Goal: Information Seeking & Learning: Check status

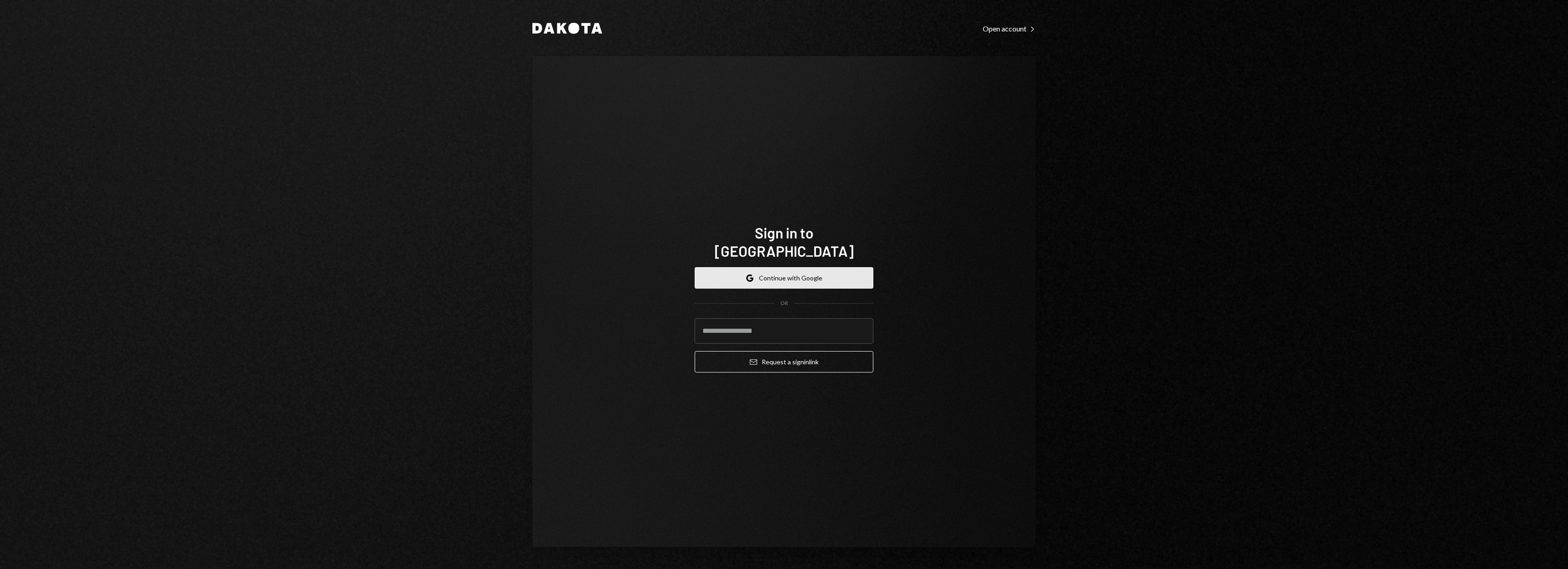
click at [767, 274] on button "Google Continue with Google" at bounding box center [784, 279] width 178 height 22
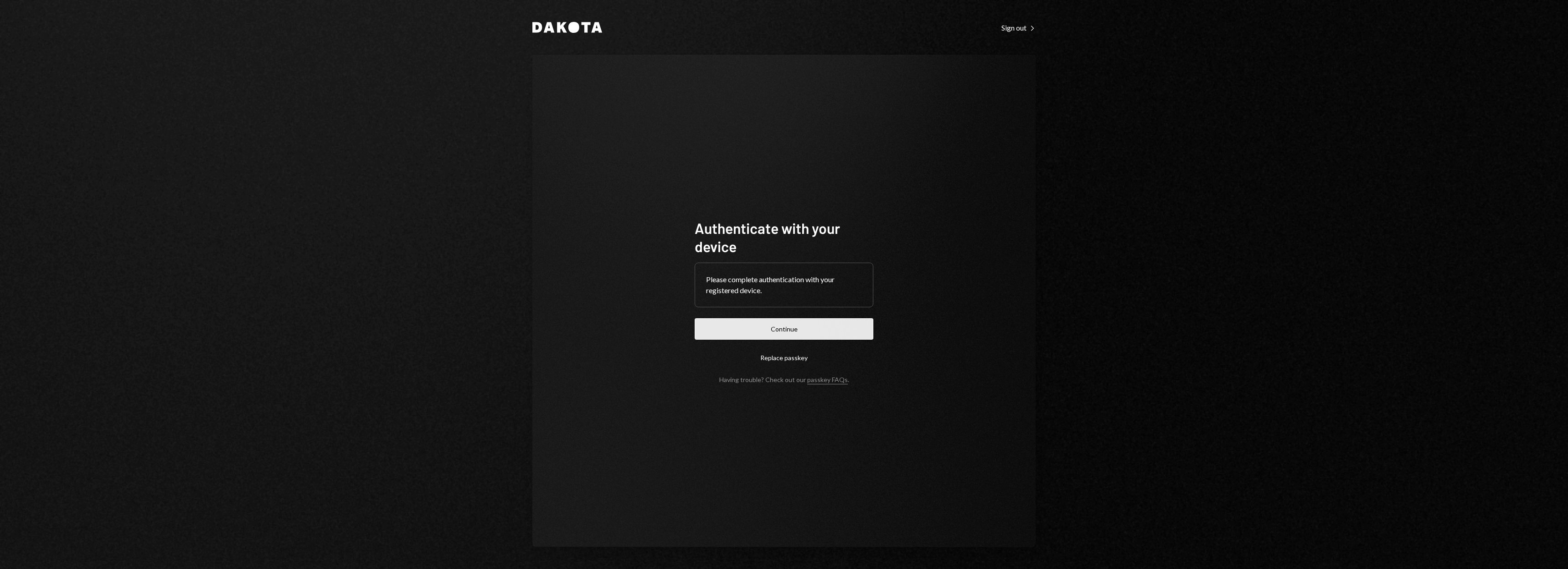
click at [798, 328] on button "Continue" at bounding box center [784, 329] width 178 height 22
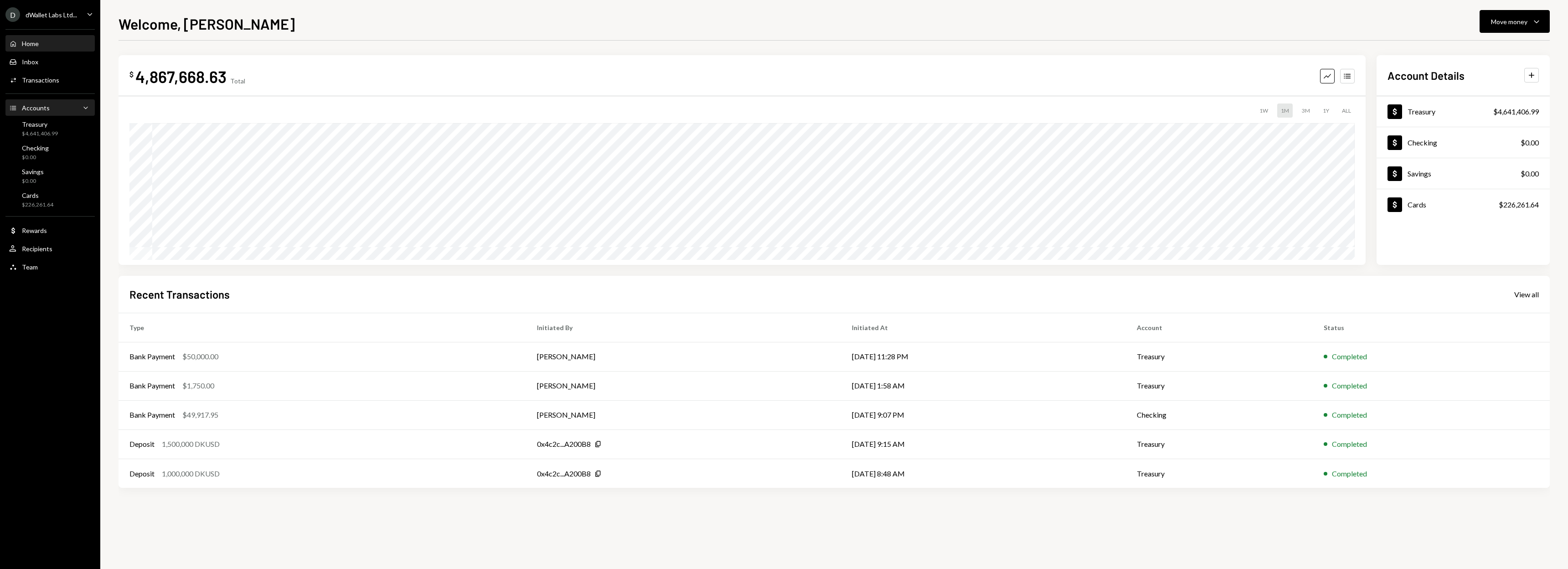
click at [74, 112] on div "Accounts Accounts Caret Down" at bounding box center [50, 108] width 82 height 10
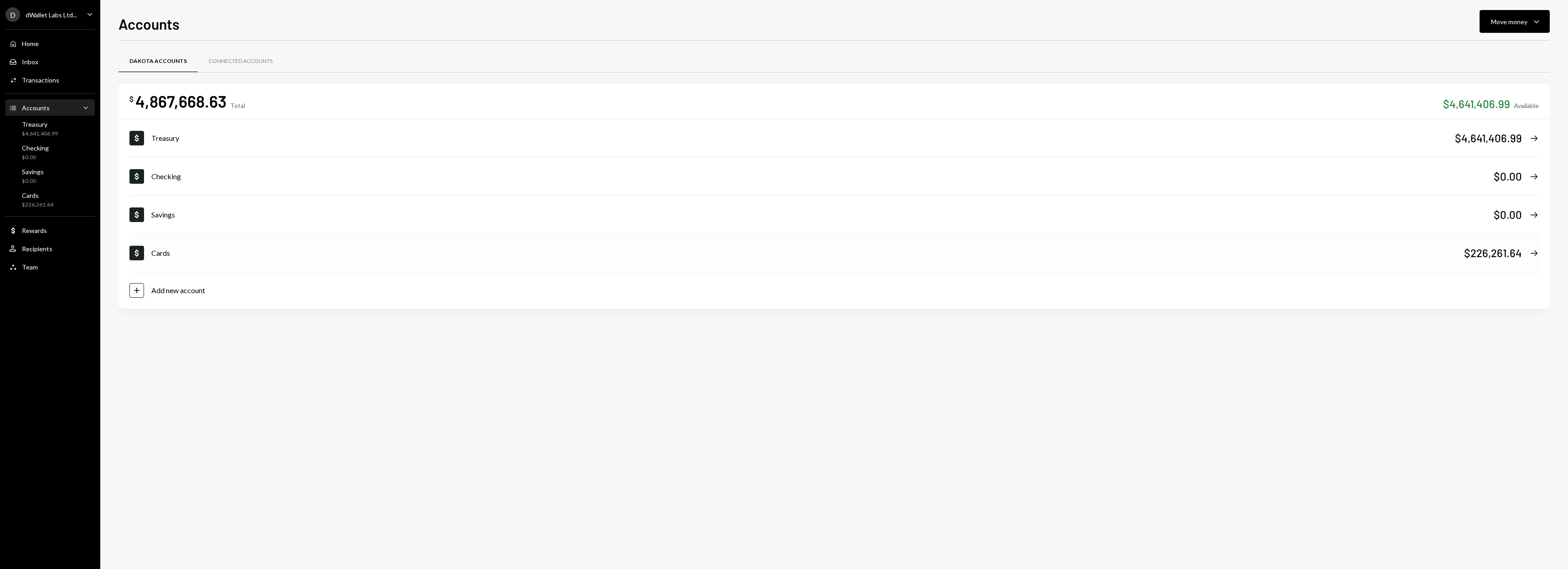
click at [212, 256] on div "Cards" at bounding box center [807, 253] width 1312 height 11
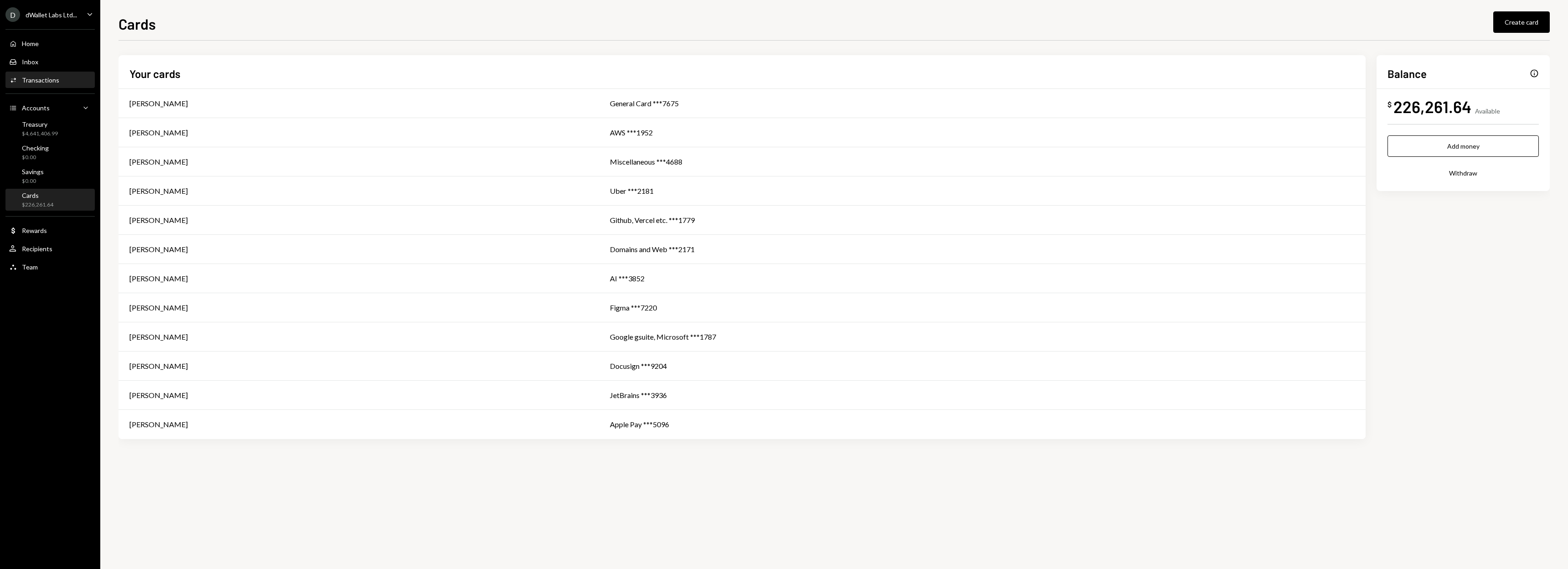
click at [68, 84] on div "Activities Transactions" at bounding box center [50, 80] width 82 height 16
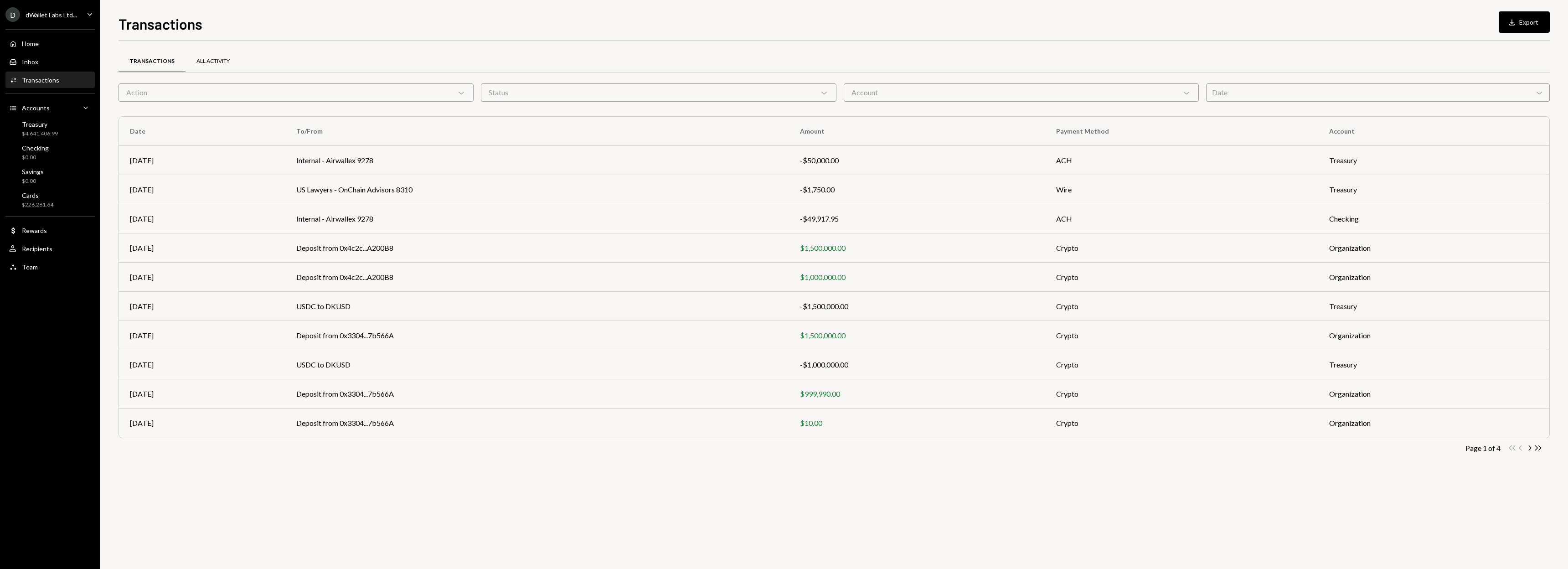
click at [192, 59] on div "All Activity" at bounding box center [213, 61] width 55 height 22
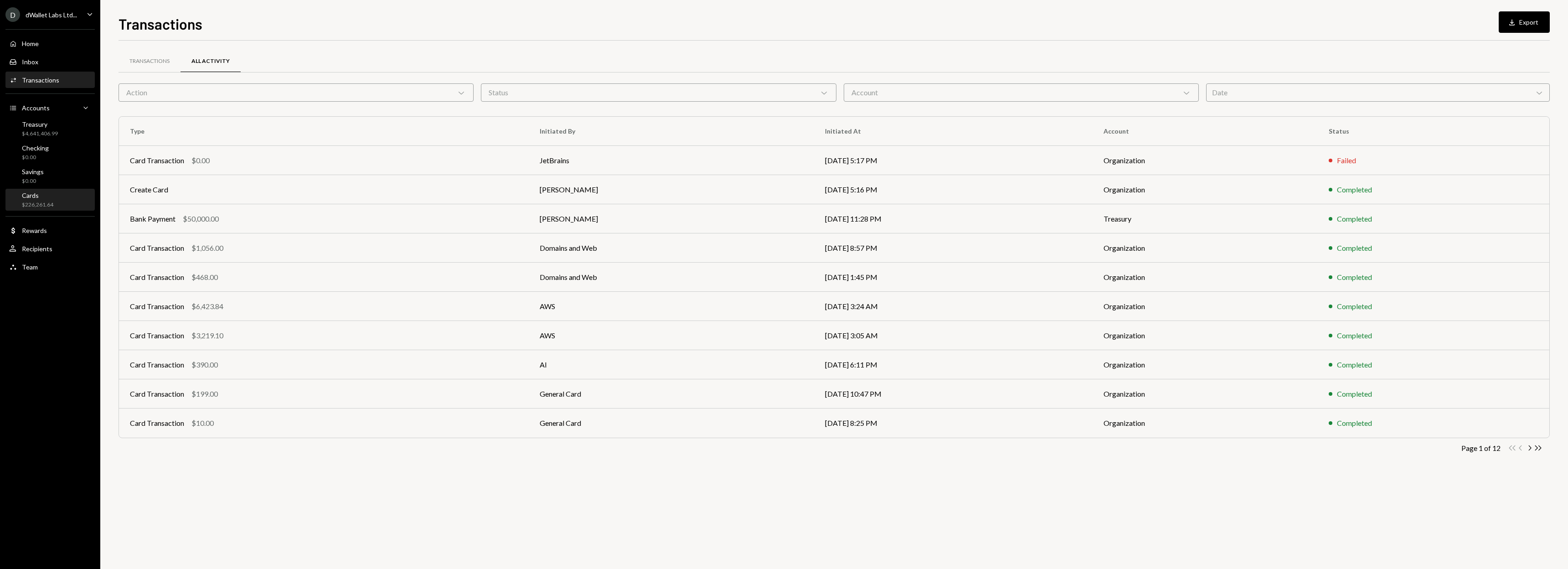
click at [48, 199] on div "Cards $226,261.64" at bounding box center [38, 199] width 32 height 17
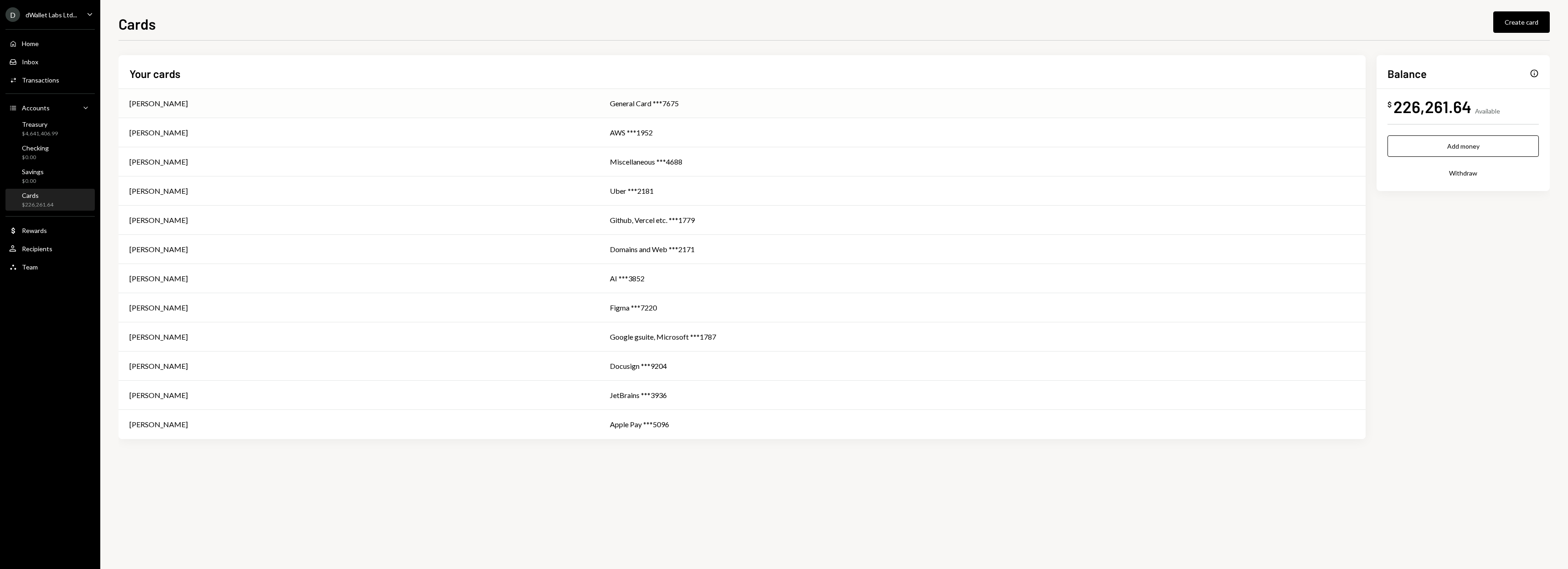
click at [321, 111] on td "[PERSON_NAME]" at bounding box center [359, 103] width 480 height 29
click at [554, 200] on td "[PERSON_NAME]" at bounding box center [359, 190] width 480 height 29
click at [610, 223] on div "Github, Vercel etc. ***1779" at bounding box center [983, 220] width 745 height 11
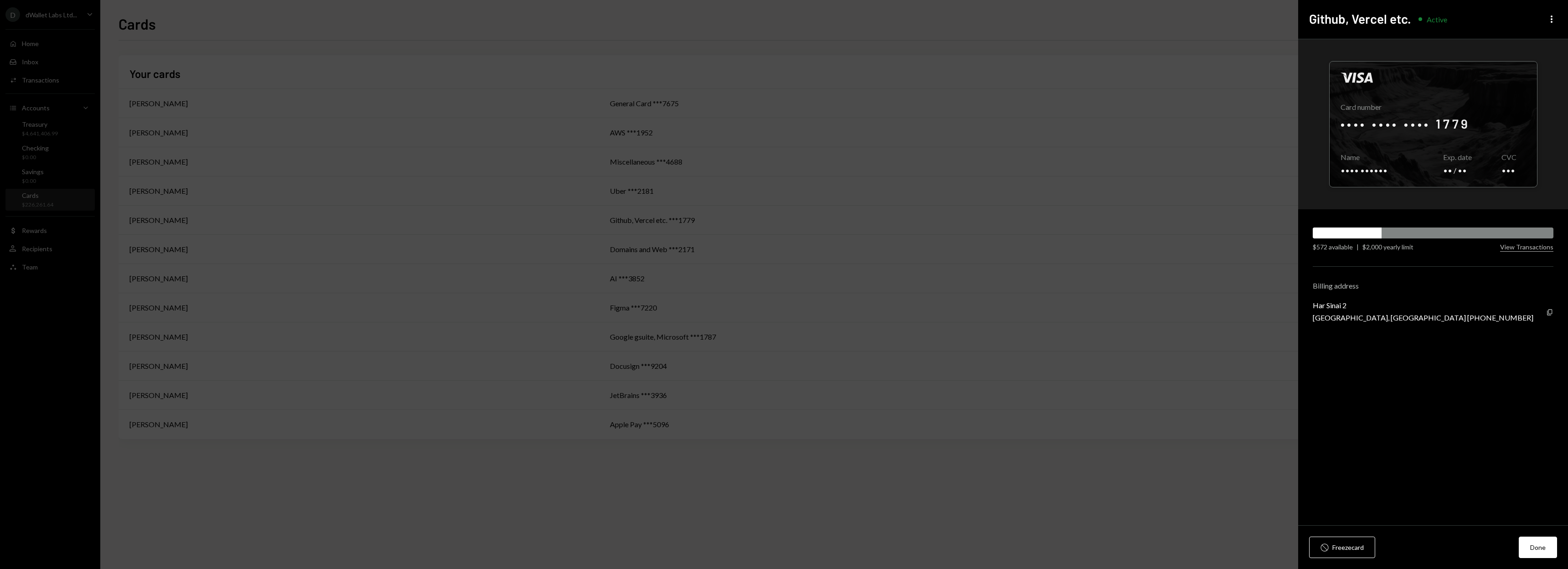
click at [1525, 253] on div "Visa Card number •••• •••• •••• 1779 Copy Name •••• •••••• Copy Exp. date •• / …" at bounding box center [1432, 283] width 269 height 487
click at [1527, 246] on button "View Transactions" at bounding box center [1526, 247] width 53 height 9
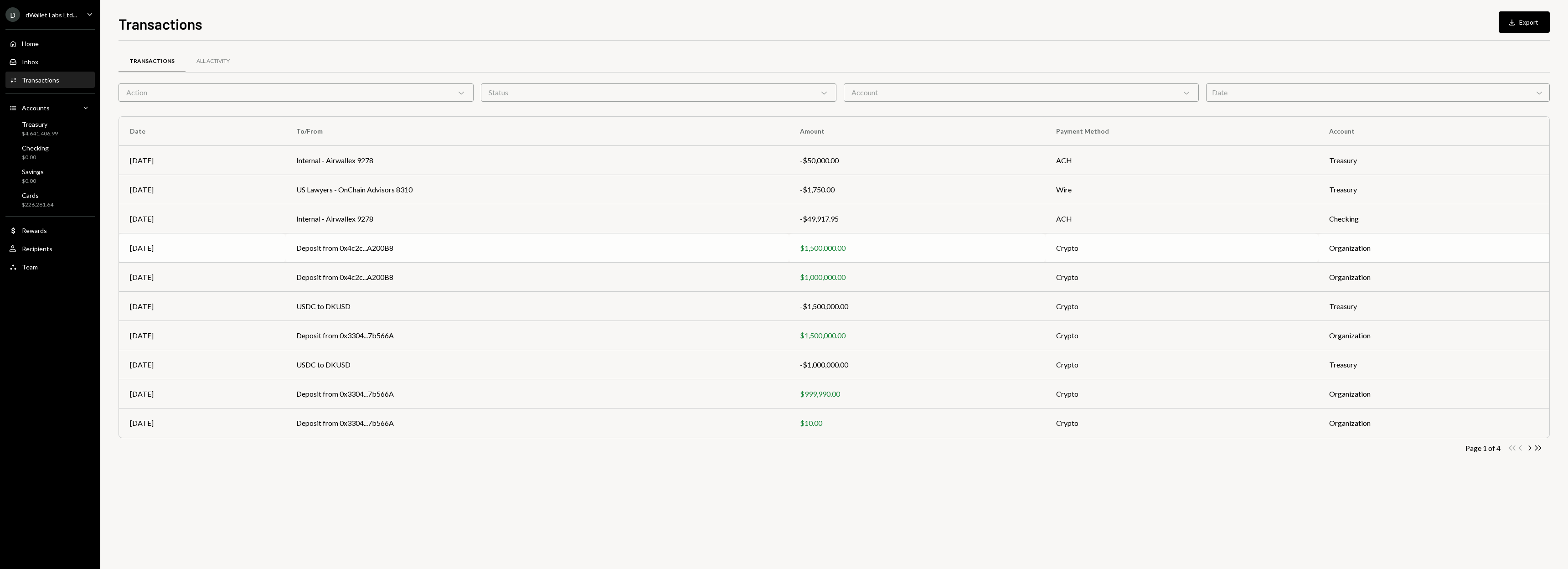
click at [458, 252] on td "Deposit from 0x4c2c...A200B8" at bounding box center [537, 248] width 504 height 29
click at [1529, 450] on icon "Chevron Right" at bounding box center [1528, 448] width 9 height 9
click at [445, 252] on td "Deposit from 0x4c2c...A200B8" at bounding box center [537, 248] width 504 height 29
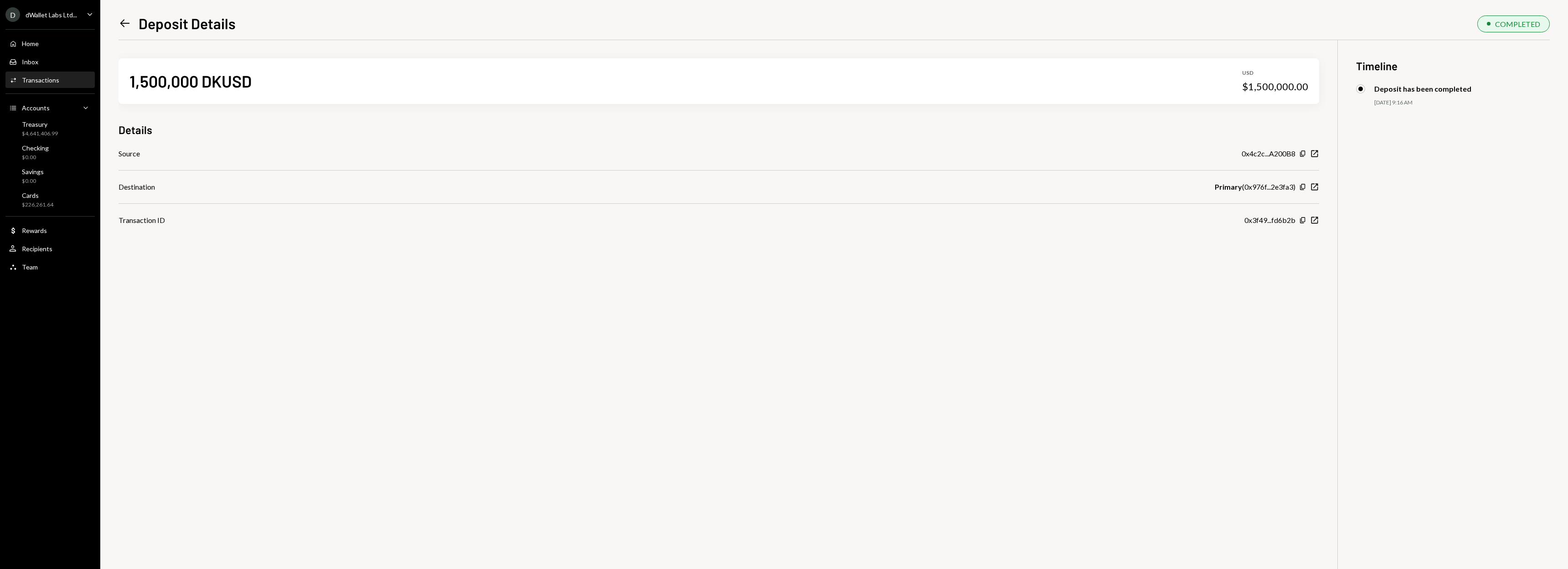
click at [1385, 91] on div "Deposit has been completed" at bounding box center [1422, 88] width 97 height 9
click at [1390, 90] on div "Deposit has been completed" at bounding box center [1422, 88] width 97 height 9
click at [119, 30] on icon "Left Arrow" at bounding box center [125, 23] width 13 height 13
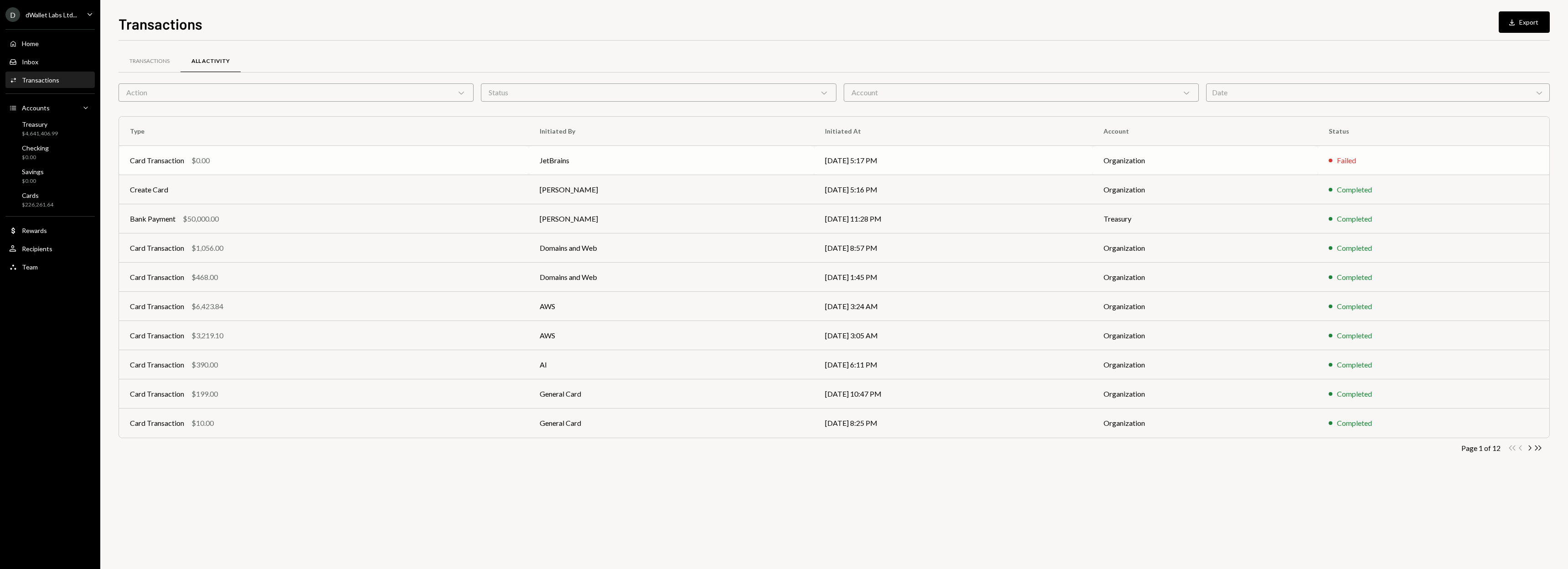
click at [1347, 160] on div "Failed" at bounding box center [1345, 160] width 19 height 11
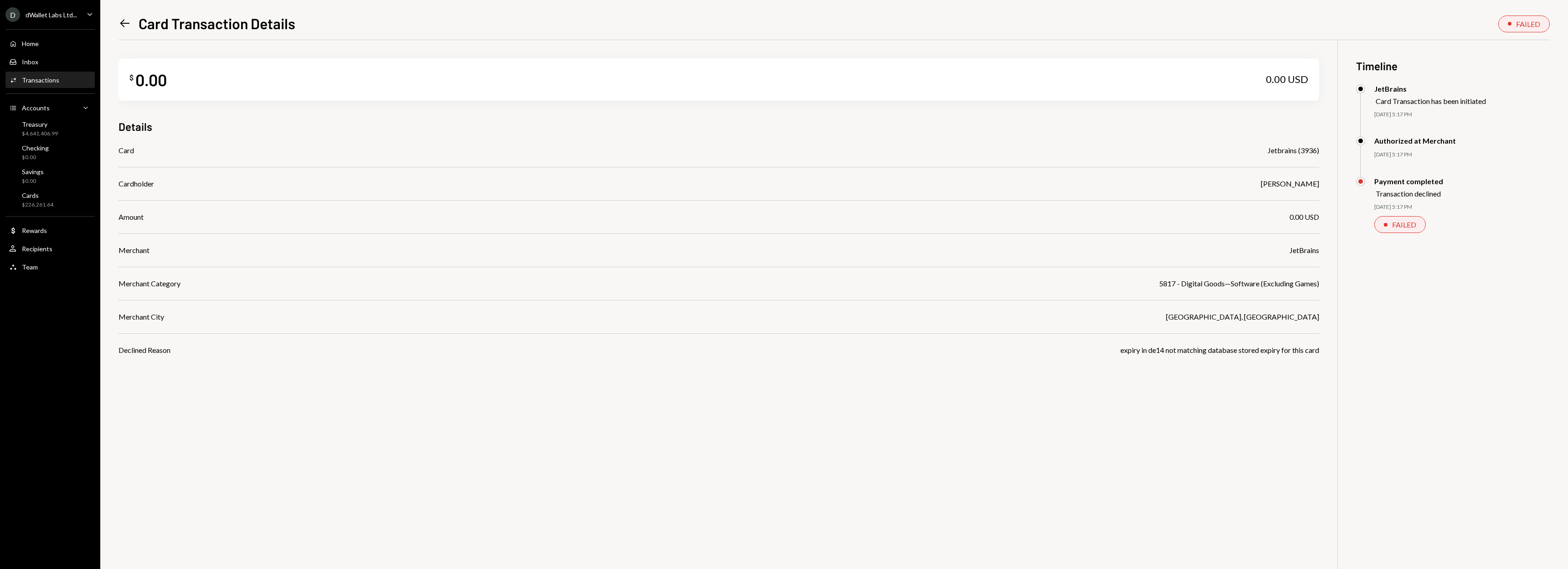
click at [1405, 194] on div "Transaction declined" at bounding box center [1409, 193] width 67 height 9
click at [1281, 224] on div "Card Jetbrains (3936) Cardholder David Lachmish Amount 0.00 USD Merchant JetBra…" at bounding box center [719, 250] width 1201 height 211
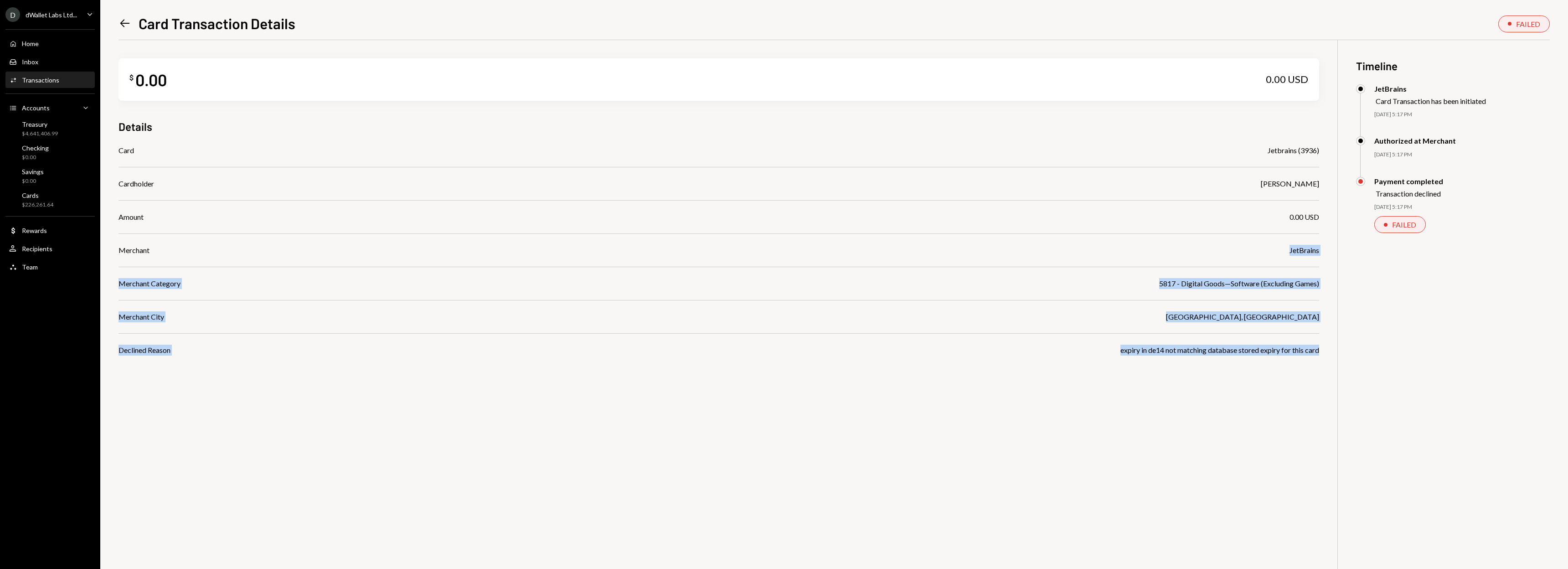
drag, startPoint x: 1259, startPoint y: 249, endPoint x: 1213, endPoint y: 356, distance: 116.5
click at [1213, 356] on div "$ 0.00 0.00 USD Details Card Jetbrains (3936) Cardholder David Lachmish Amount …" at bounding box center [834, 324] width 1431 height 569
click at [1212, 356] on div "$ 0.00 0.00 USD Details Card Jetbrains (3936) Cardholder David Lachmish Amount …" at bounding box center [834, 324] width 1431 height 569
drag, startPoint x: 1143, startPoint y: 351, endPoint x: 1210, endPoint y: 360, distance: 67.6
click at [1210, 360] on div "$ 0.00 0.00 USD Details Card Jetbrains (3936) Cardholder David Lachmish Amount …" at bounding box center [834, 324] width 1431 height 569
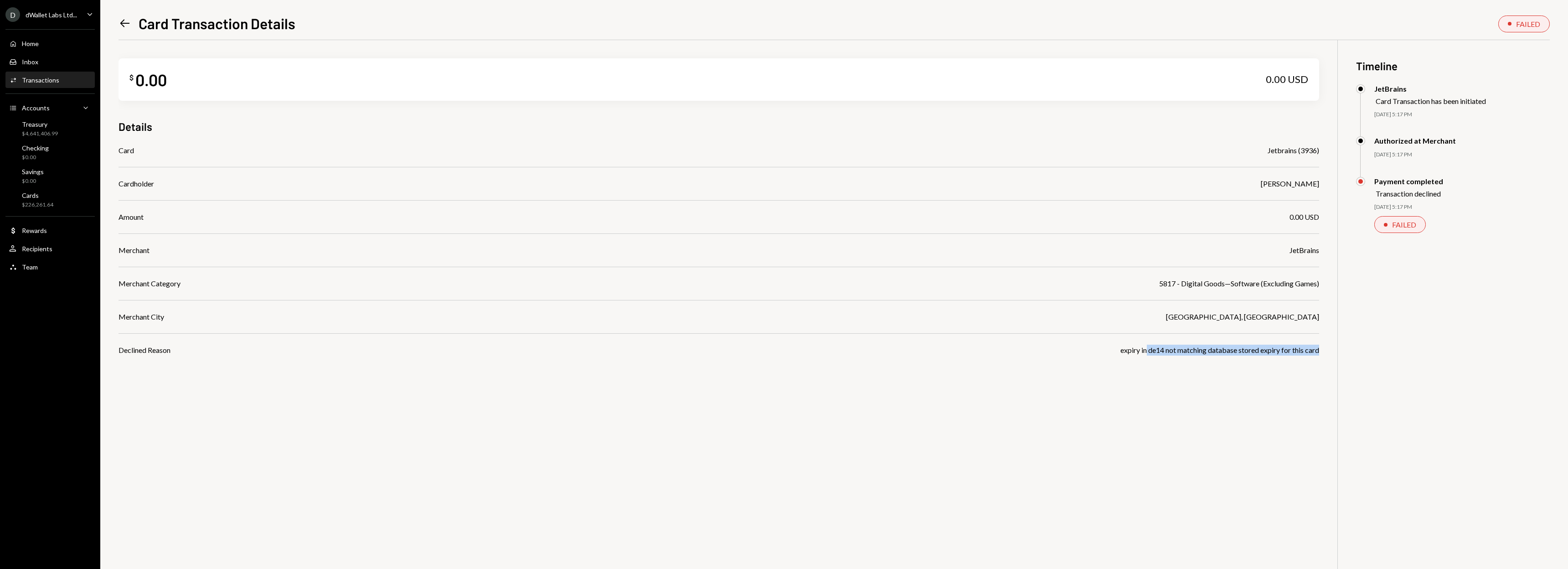
click at [1210, 360] on div "$ 0.00 0.00 USD Details Card Jetbrains (3936) Cardholder David Lachmish Amount …" at bounding box center [834, 324] width 1431 height 569
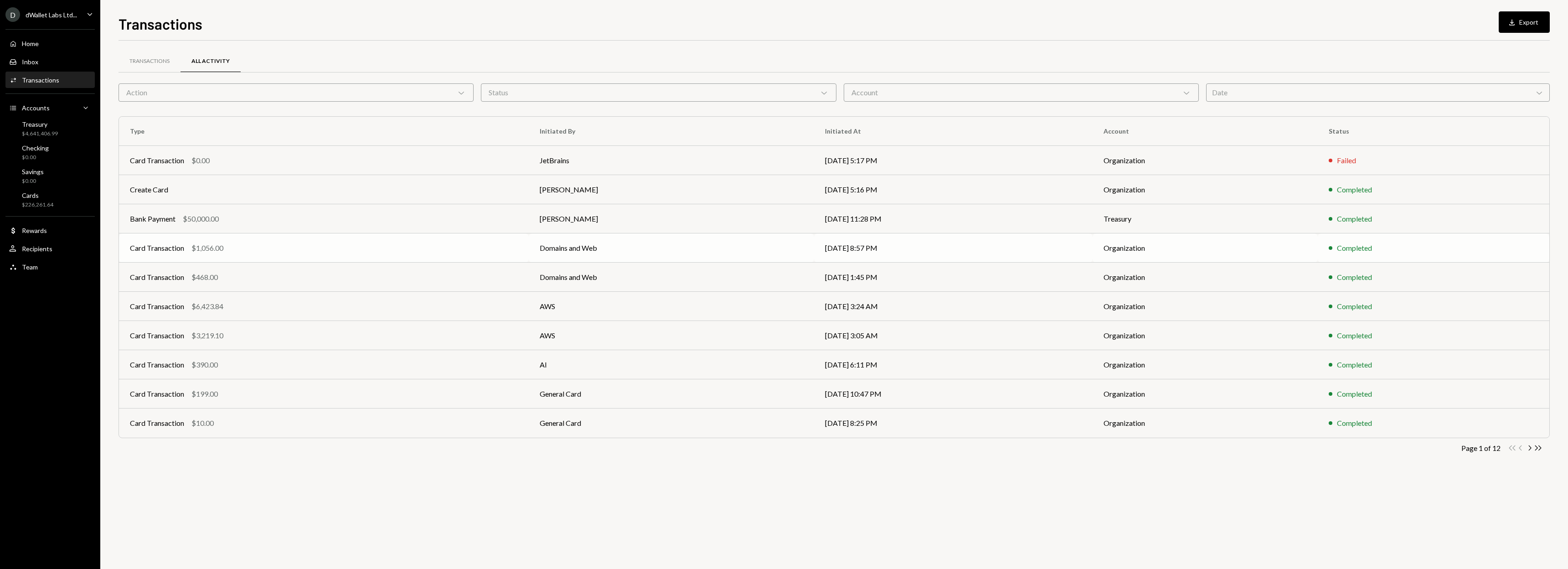
click at [360, 255] on td "Card Transaction $1,056.00" at bounding box center [324, 248] width 410 height 29
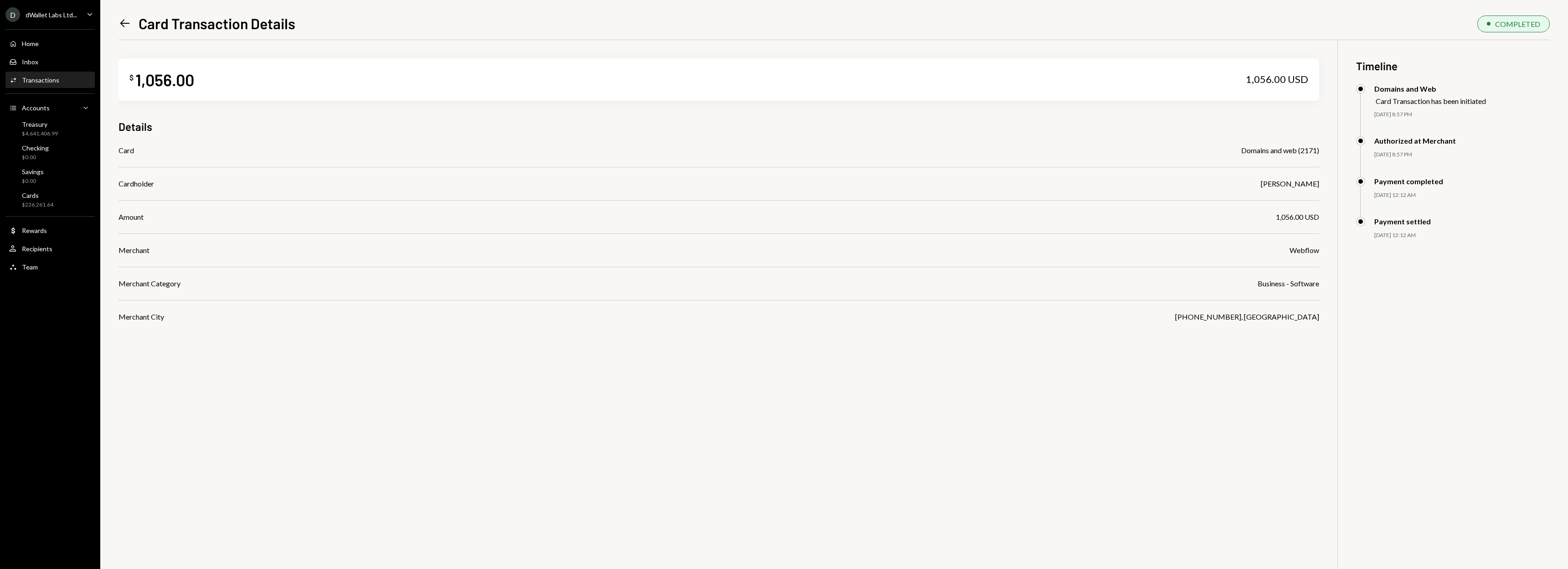
click at [1303, 253] on div "Webflow" at bounding box center [1305, 250] width 30 height 11
click at [1282, 217] on div "1,056.00 USD" at bounding box center [1298, 216] width 44 height 11
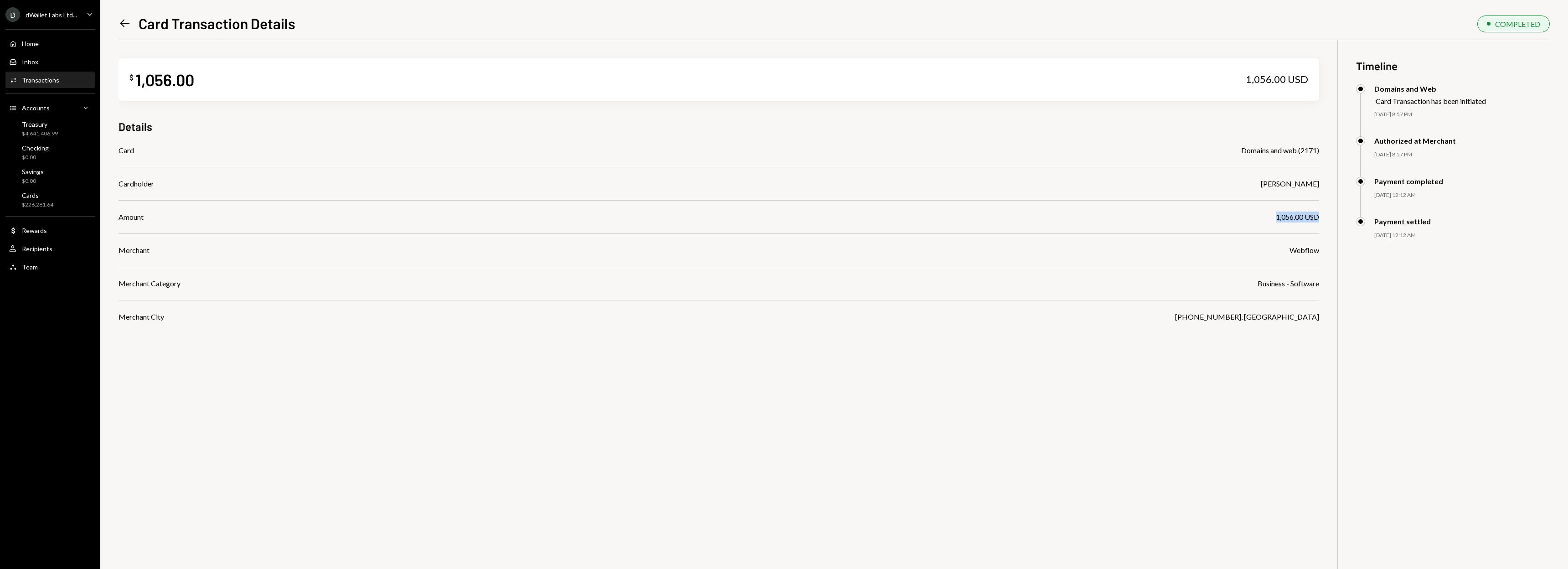
click at [1282, 217] on div "1,056.00 USD" at bounding box center [1298, 216] width 44 height 11
click at [1218, 211] on div "Amount 1,056.00 USD" at bounding box center [719, 216] width 1201 height 11
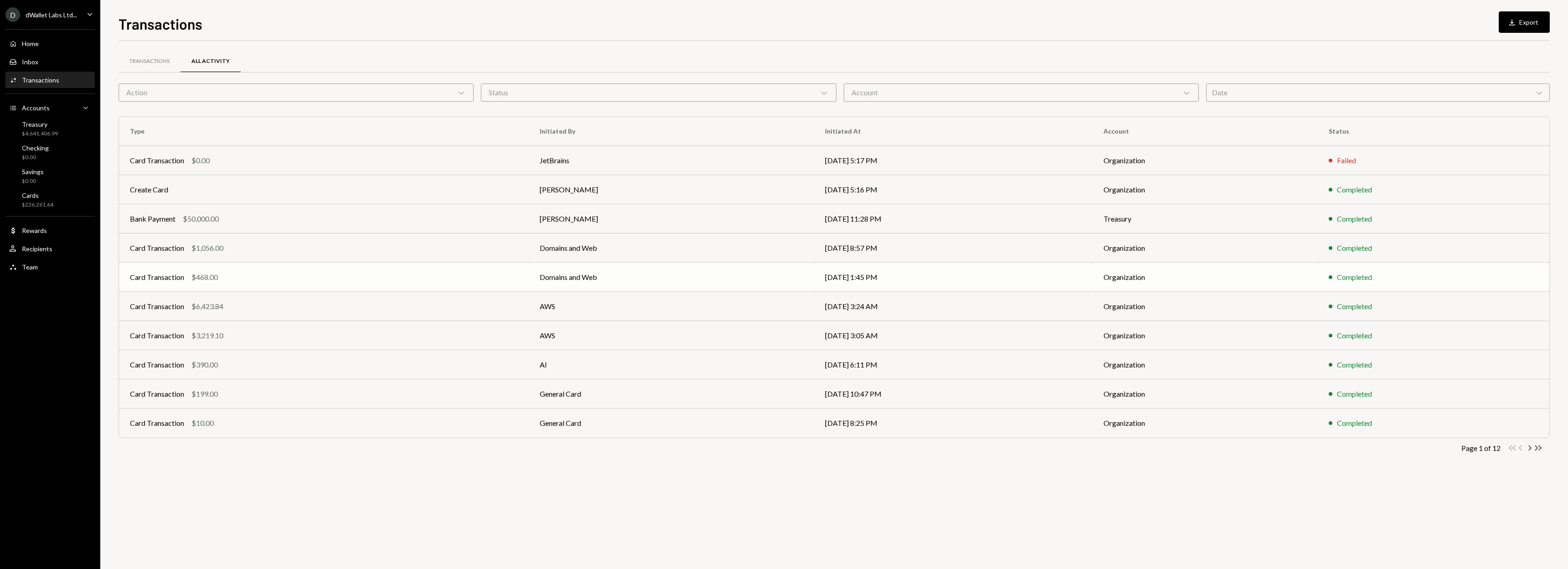
click at [279, 276] on div "Card Transaction $468.00" at bounding box center [324, 277] width 388 height 11
click at [325, 364] on div "Card Transaction $390.00" at bounding box center [324, 365] width 388 height 11
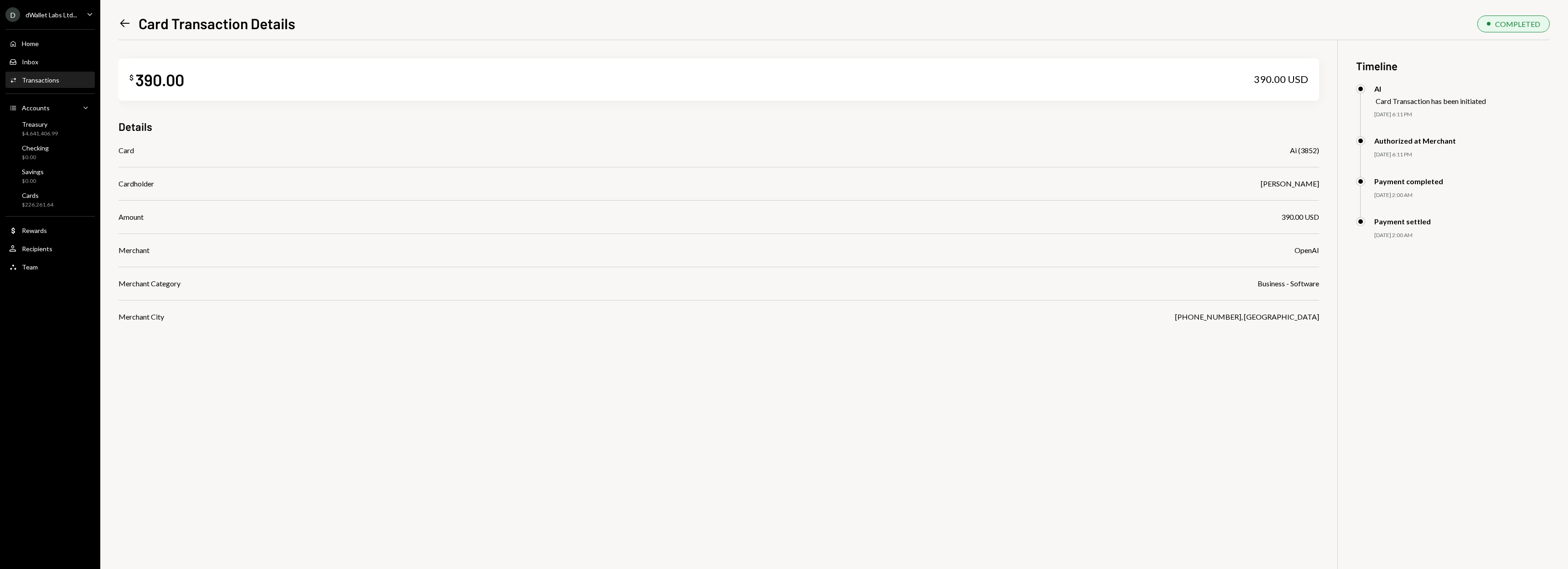
click at [122, 26] on icon "Left Arrow" at bounding box center [125, 23] width 13 height 13
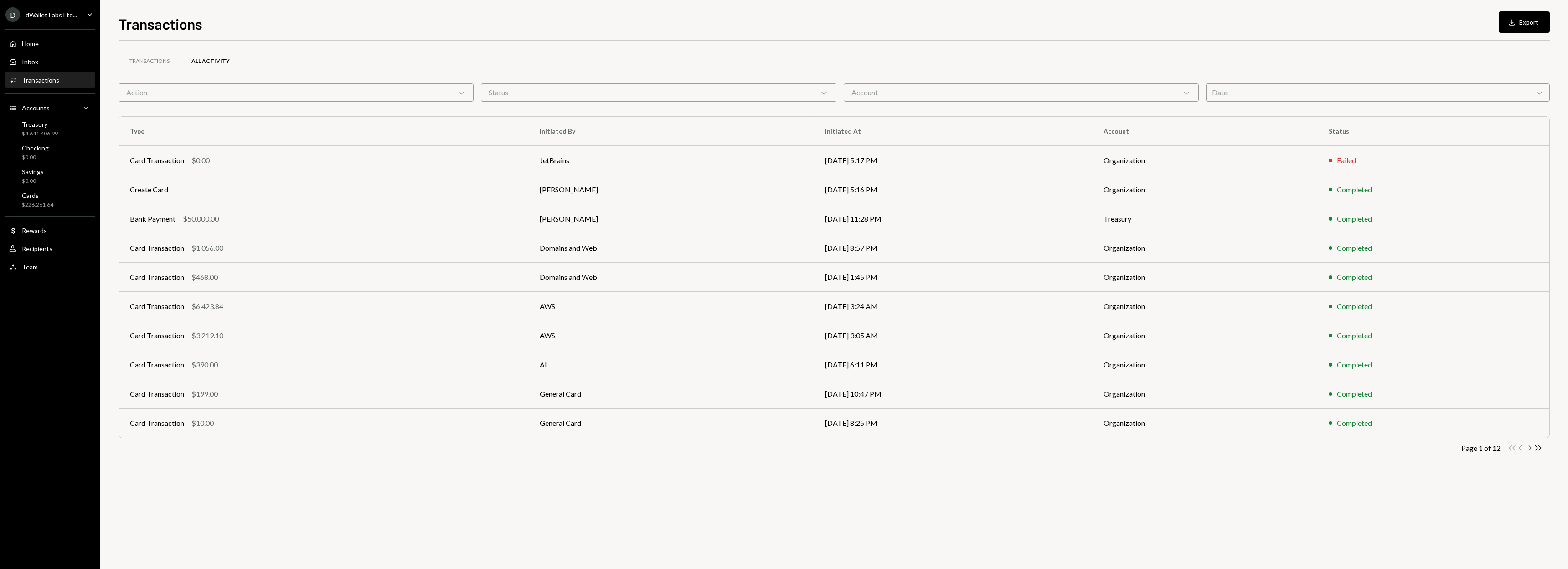
click at [1524, 447] on icon "Chevron Right" at bounding box center [1528, 448] width 9 height 9
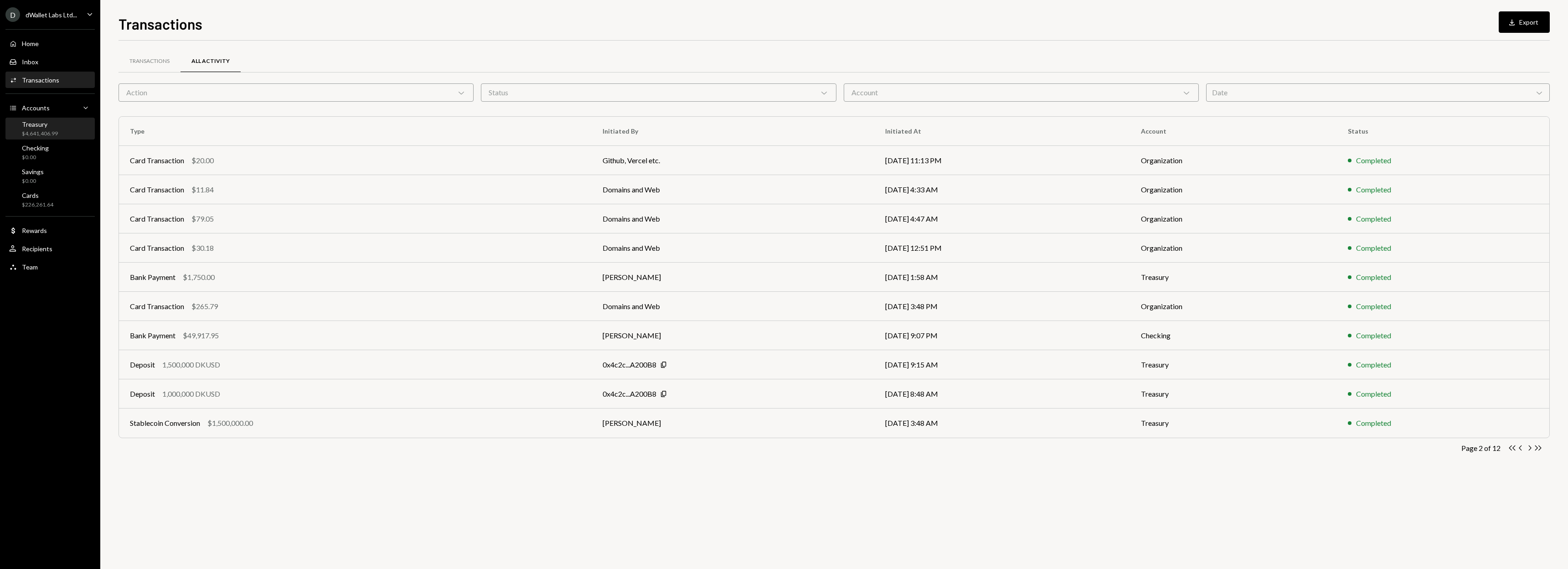
click at [60, 136] on div "Treasury $4,641,406.99" at bounding box center [50, 128] width 82 height 17
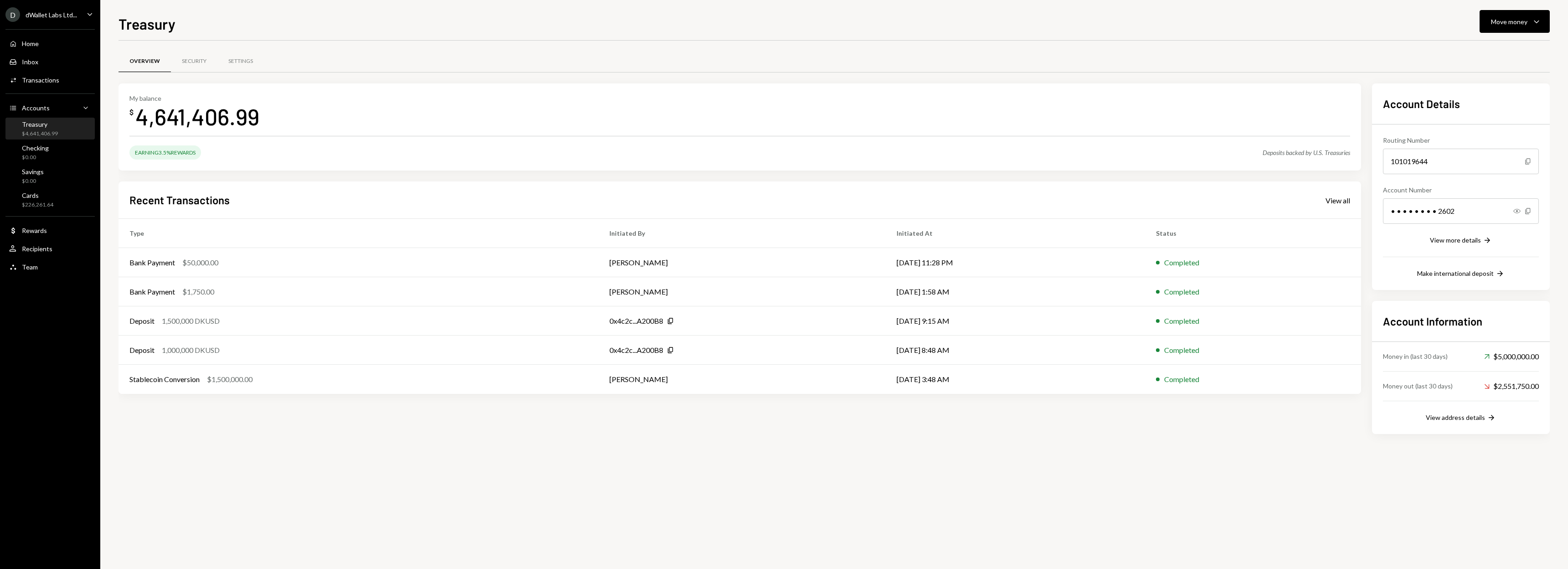
click at [176, 155] on div "Earning 3.5% Rewards" at bounding box center [165, 153] width 71 height 14
click at [201, 153] on div "Earning 3.5% Rewards" at bounding box center [165, 153] width 71 height 14
click at [210, 136] on div at bounding box center [740, 136] width 1220 height 0
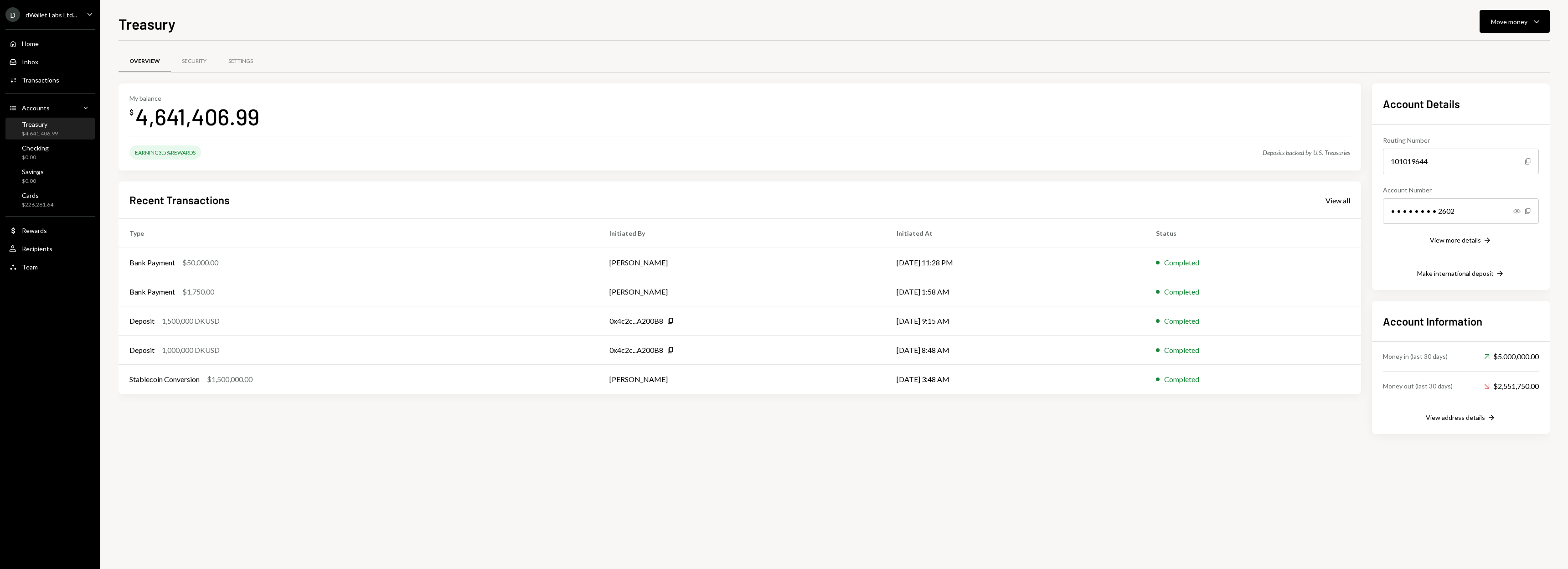
click at [205, 116] on div "4,641,406.99" at bounding box center [197, 116] width 124 height 29
click at [184, 64] on div "Security" at bounding box center [194, 61] width 25 height 8
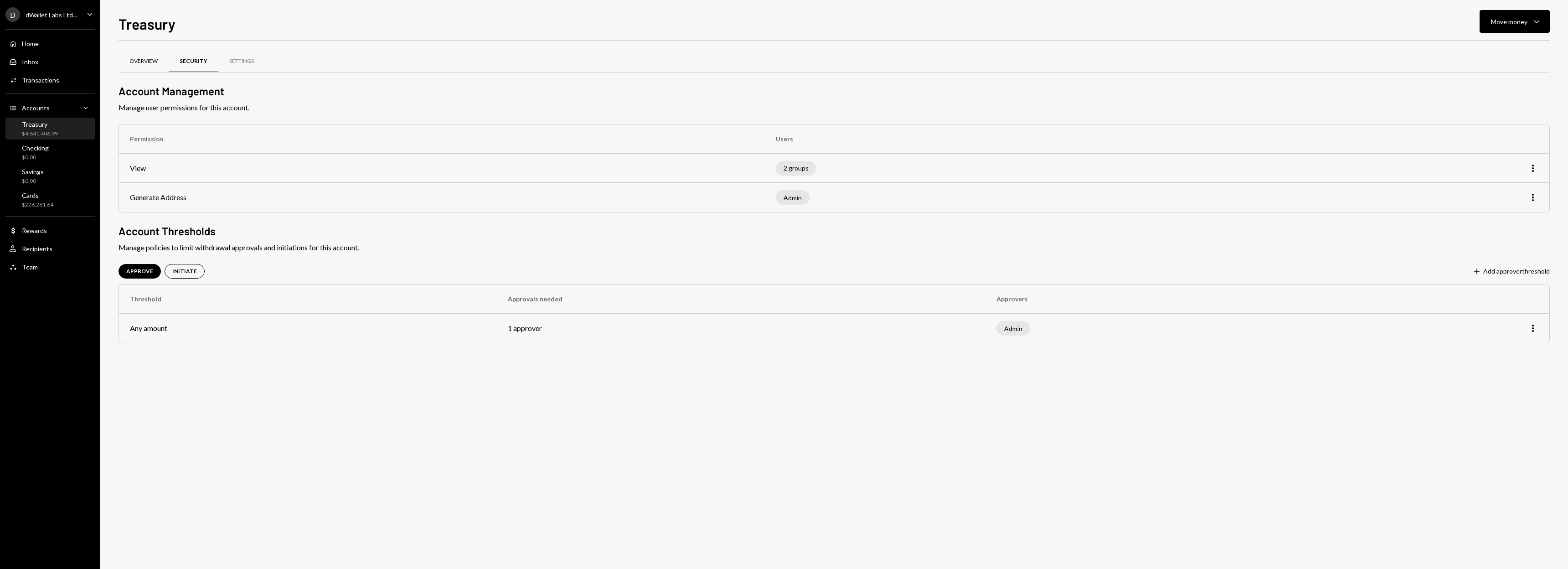
click at [162, 61] on div "Overview" at bounding box center [144, 61] width 51 height 22
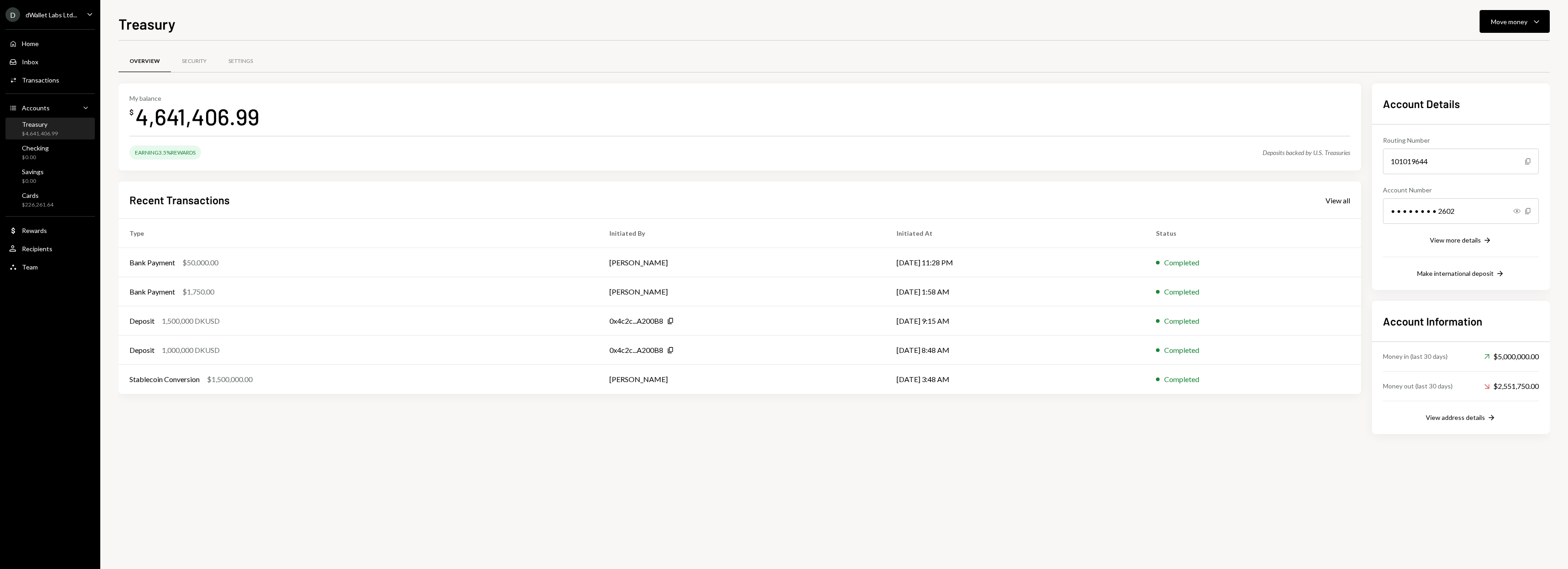
click at [203, 104] on div "4,641,406.99" at bounding box center [197, 116] width 124 height 29
click at [155, 118] on div "4,641,406.99" at bounding box center [197, 116] width 124 height 29
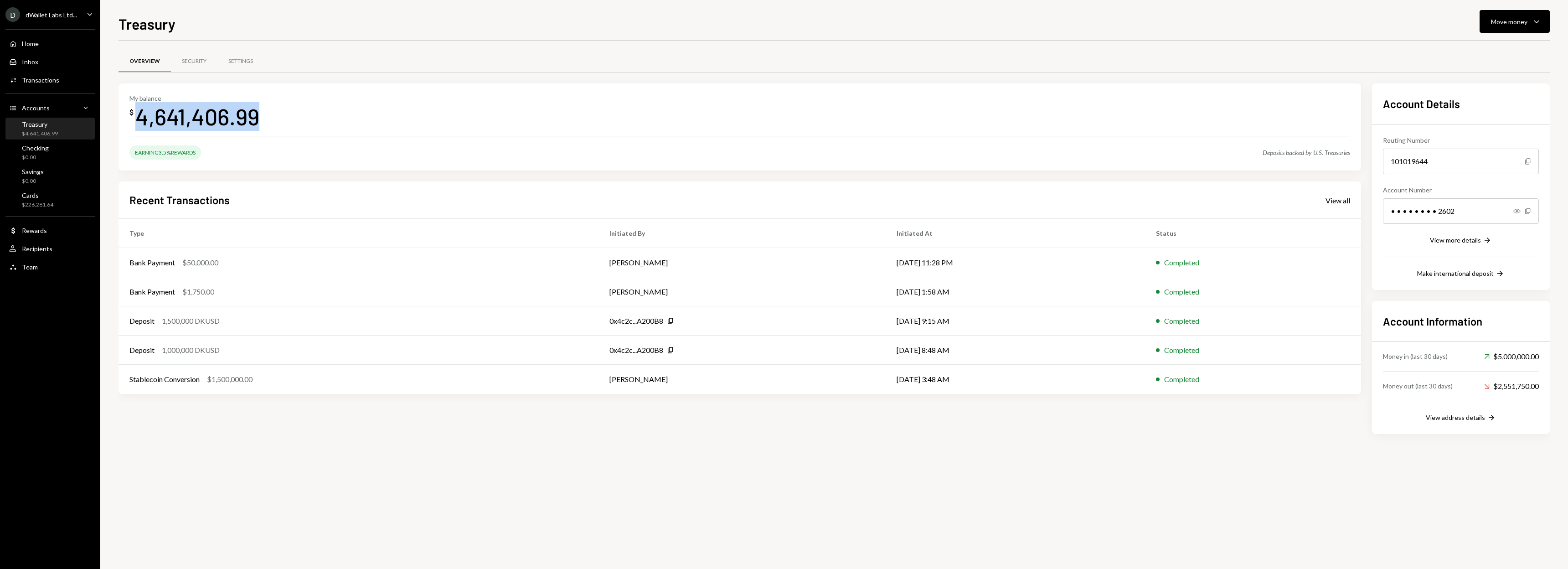
click at [155, 118] on div "4,641,406.99" at bounding box center [197, 116] width 124 height 29
click at [914, 139] on div "My balance $ 4,641,406.99 Earning 3.5% Rewards Deposits backed by U.S. Treasuri…" at bounding box center [740, 127] width 1242 height 87
click at [1287, 154] on div "Deposits backed by U.S. Treasuries" at bounding box center [1306, 153] width 87 height 8
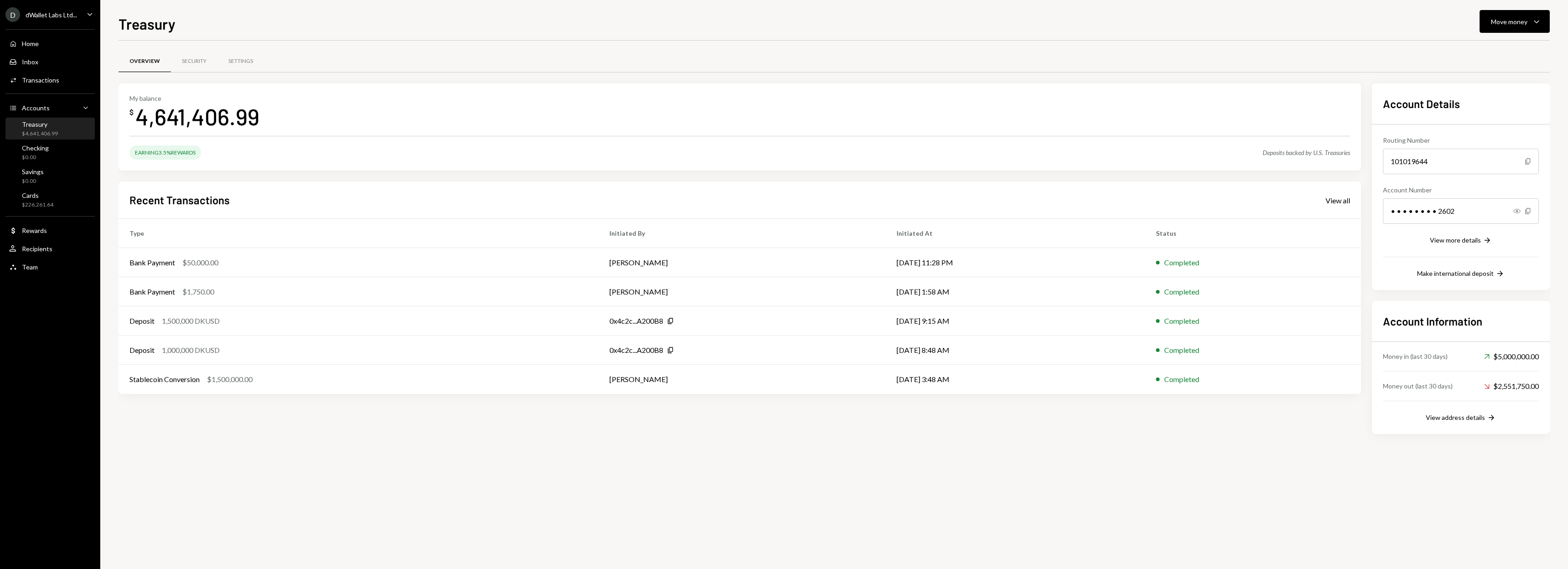
click at [1272, 157] on div "Earning 3.5% Rewards Deposits backed by U.S. Treasuries" at bounding box center [740, 153] width 1220 height 14
click at [1264, 153] on div "Deposits backed by U.S. Treasuries" at bounding box center [1306, 153] width 87 height 8
click at [1250, 155] on div "Earning 3.5% Rewards Deposits backed by U.S. Treasuries" at bounding box center [740, 153] width 1220 height 14
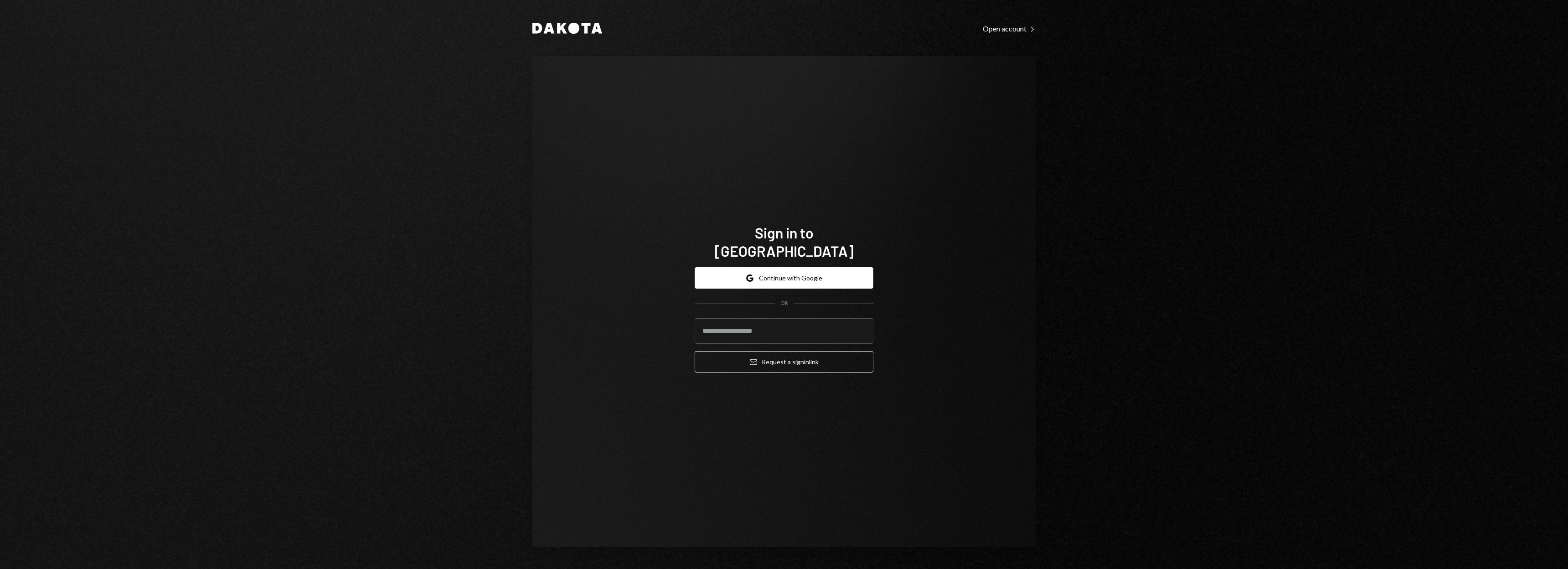
click at [557, 24] on icon "Dakota" at bounding box center [567, 28] width 69 height 11
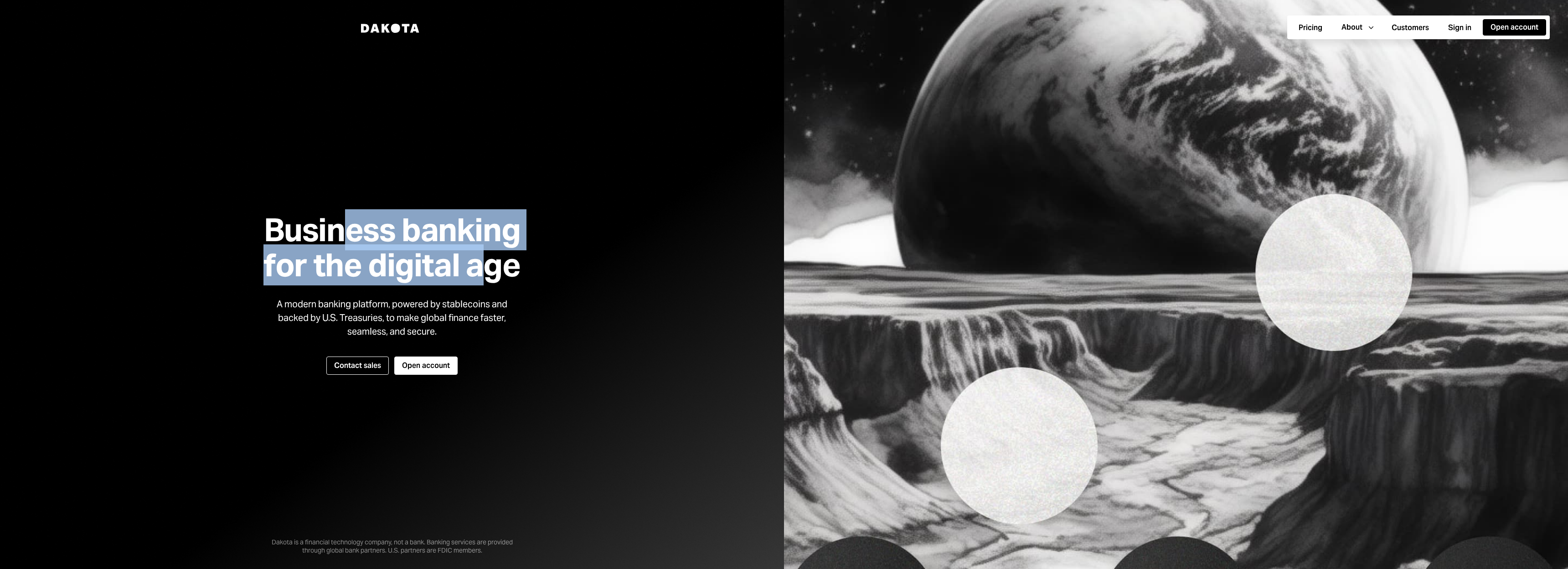
drag, startPoint x: 336, startPoint y: 223, endPoint x: 490, endPoint y: 280, distance: 164.2
click at [490, 280] on h1 "Business banking for the digital age" at bounding box center [392, 247] width 279 height 70
